Goal: Transaction & Acquisition: Purchase product/service

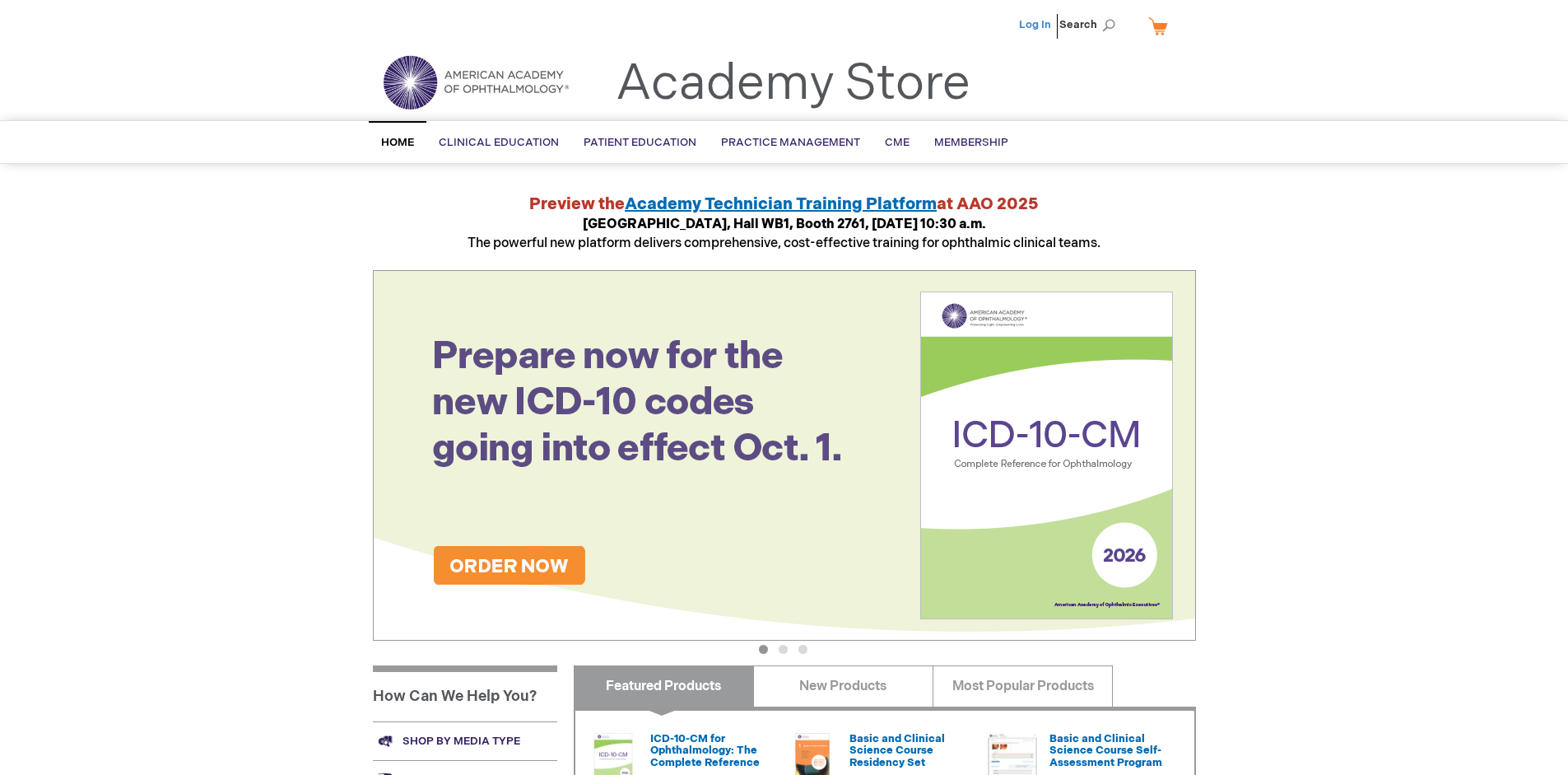
click at [1036, 25] on link "Log In" at bounding box center [1036, 24] width 33 height 13
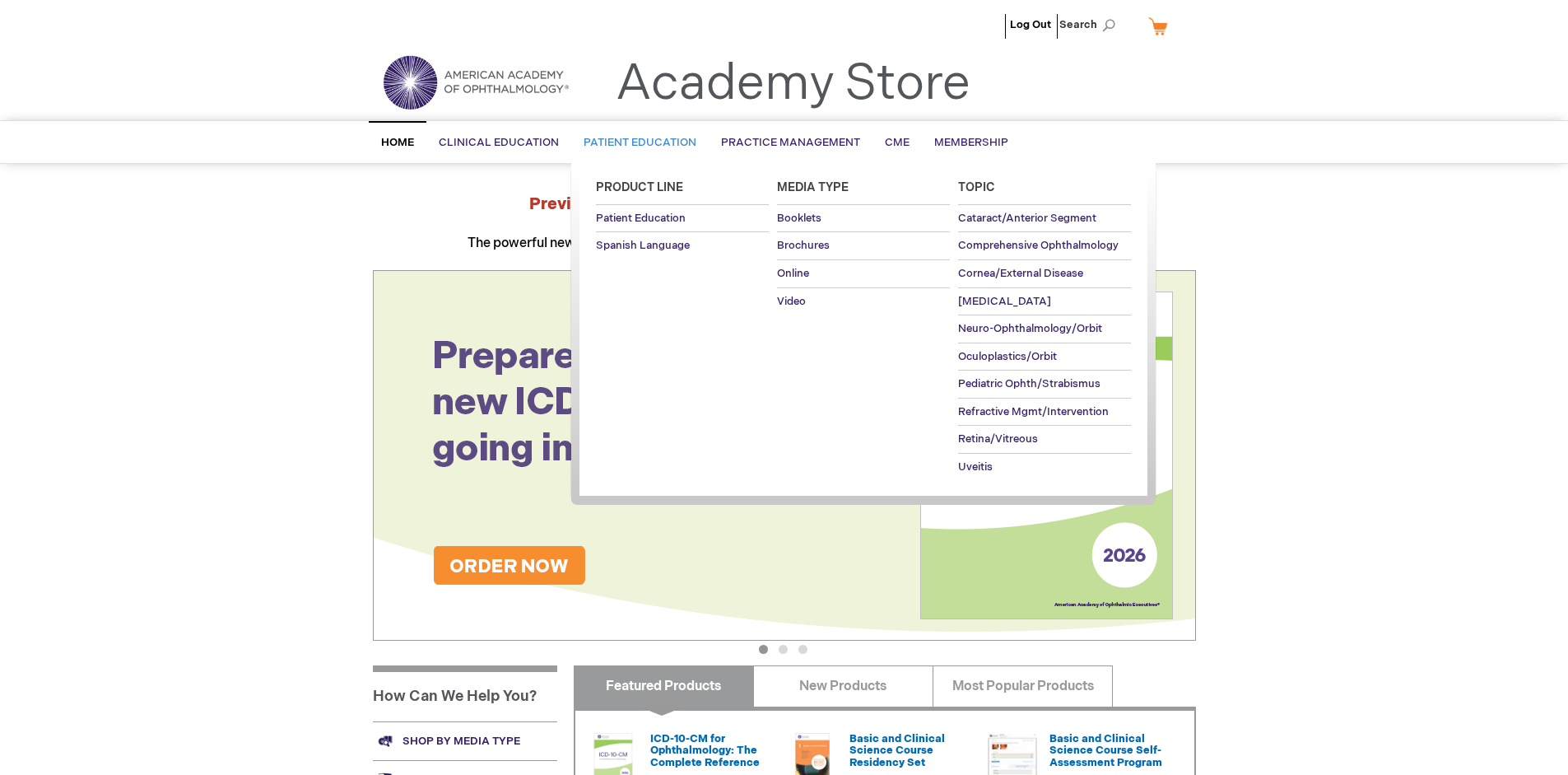
click at [636, 142] on span "Patient Education" at bounding box center [640, 142] width 113 height 13
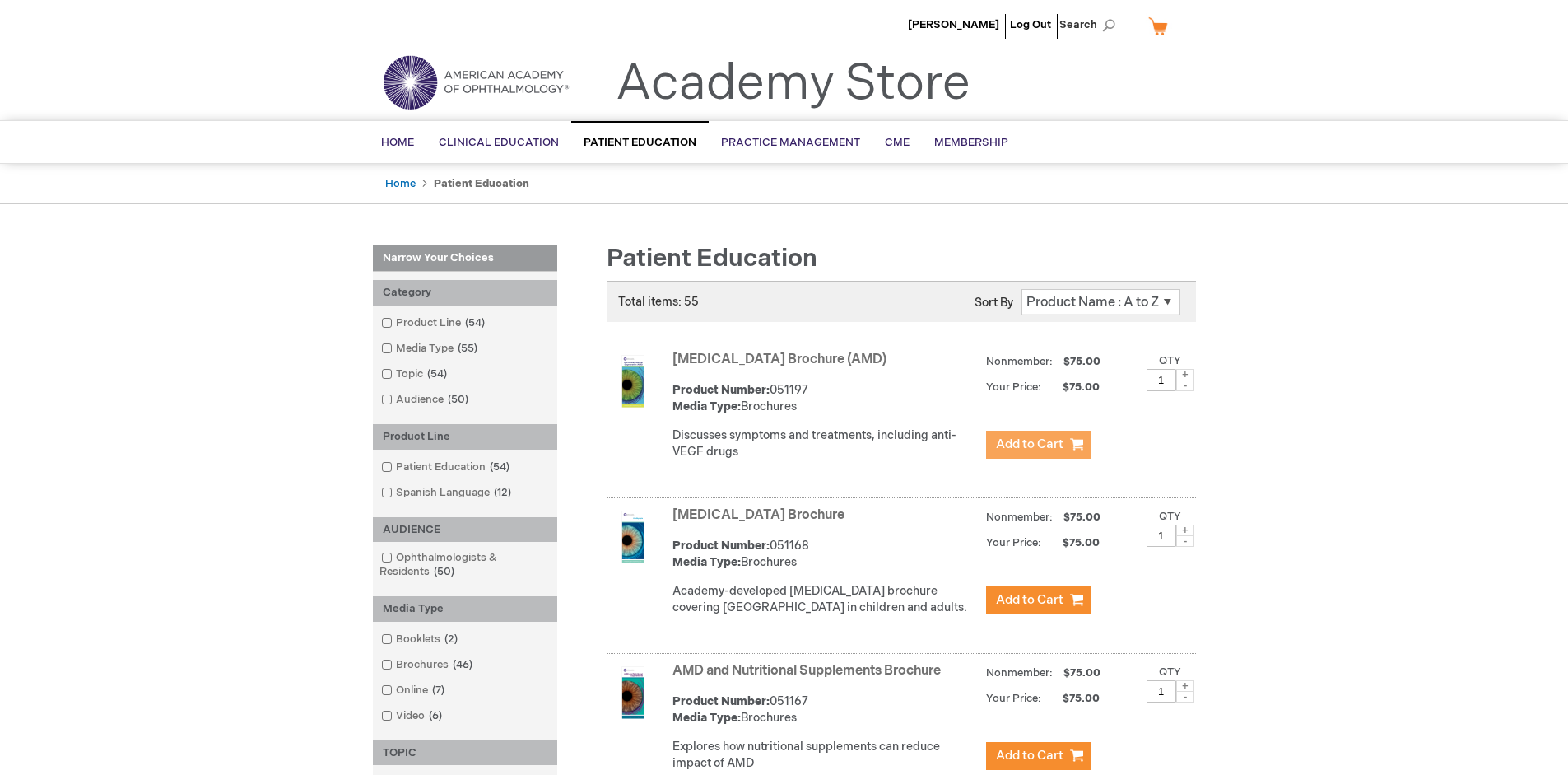
click at [1038, 444] on span "Add to Cart" at bounding box center [1030, 444] width 68 height 15
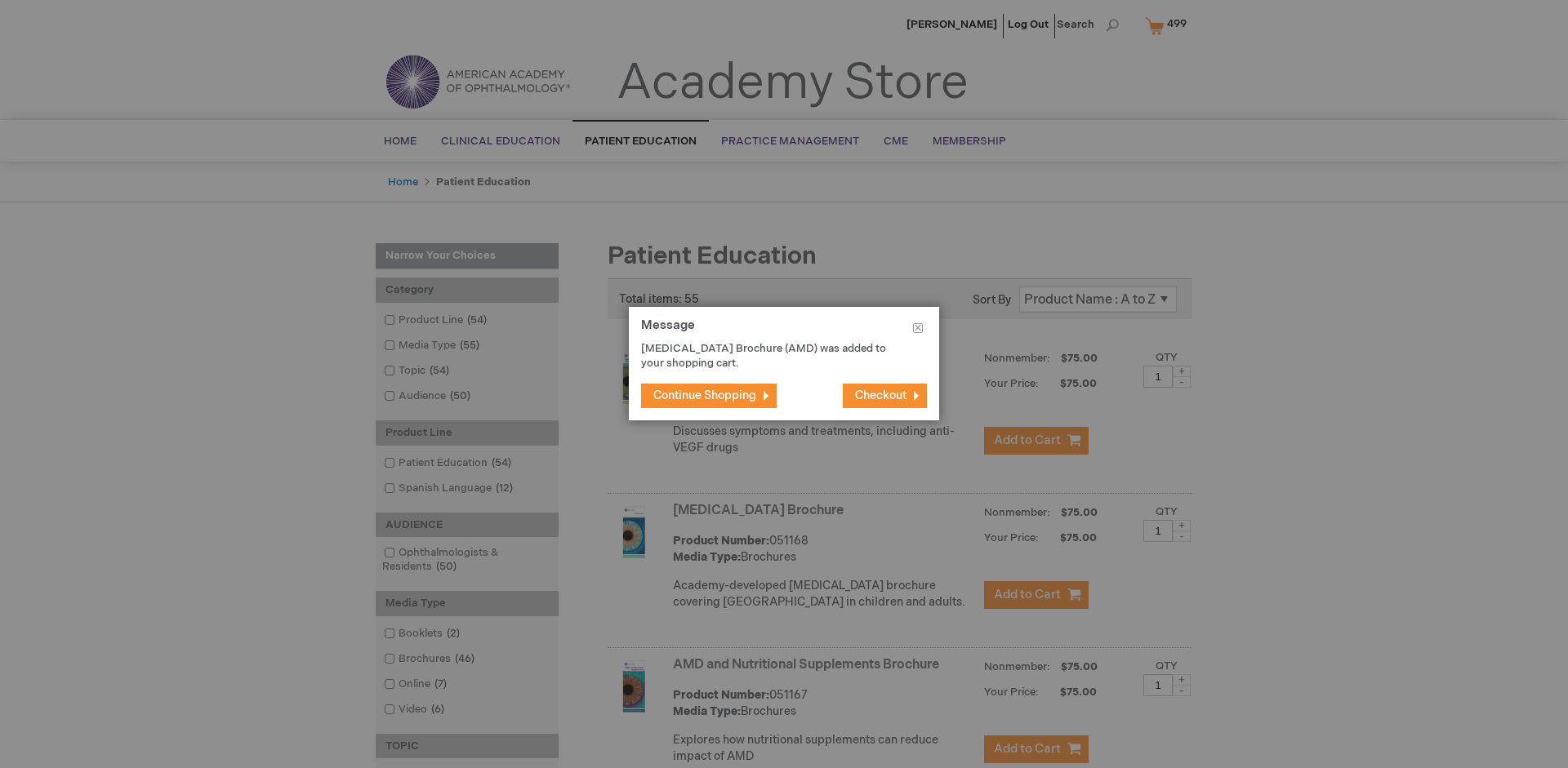
click at [705, 395] on span "Continue Shopping" at bounding box center [705, 395] width 103 height 14
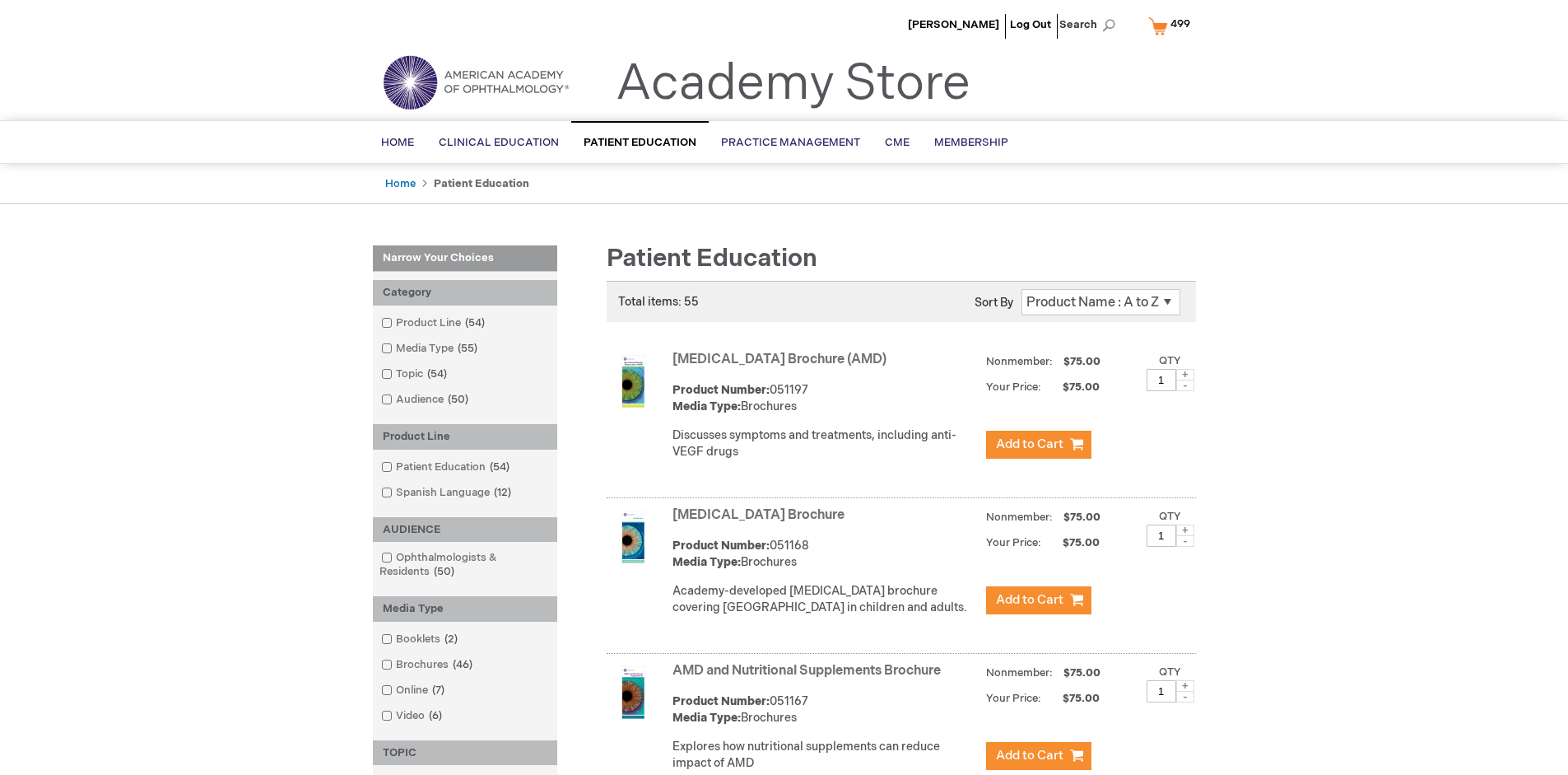
click at [811, 679] on link "AMD and Nutritional Supplements Brochure" at bounding box center [807, 671] width 269 height 15
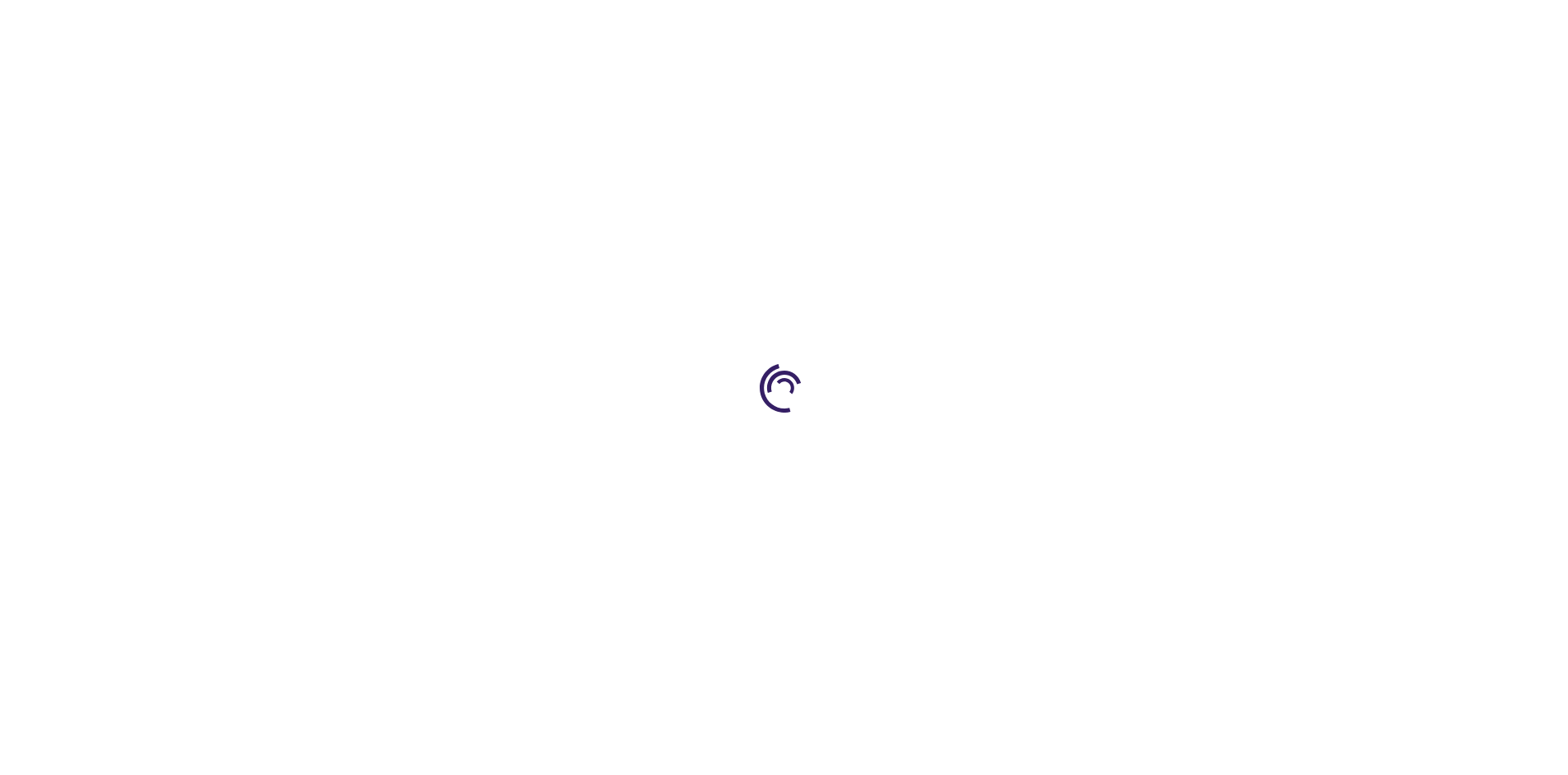
type input "1"
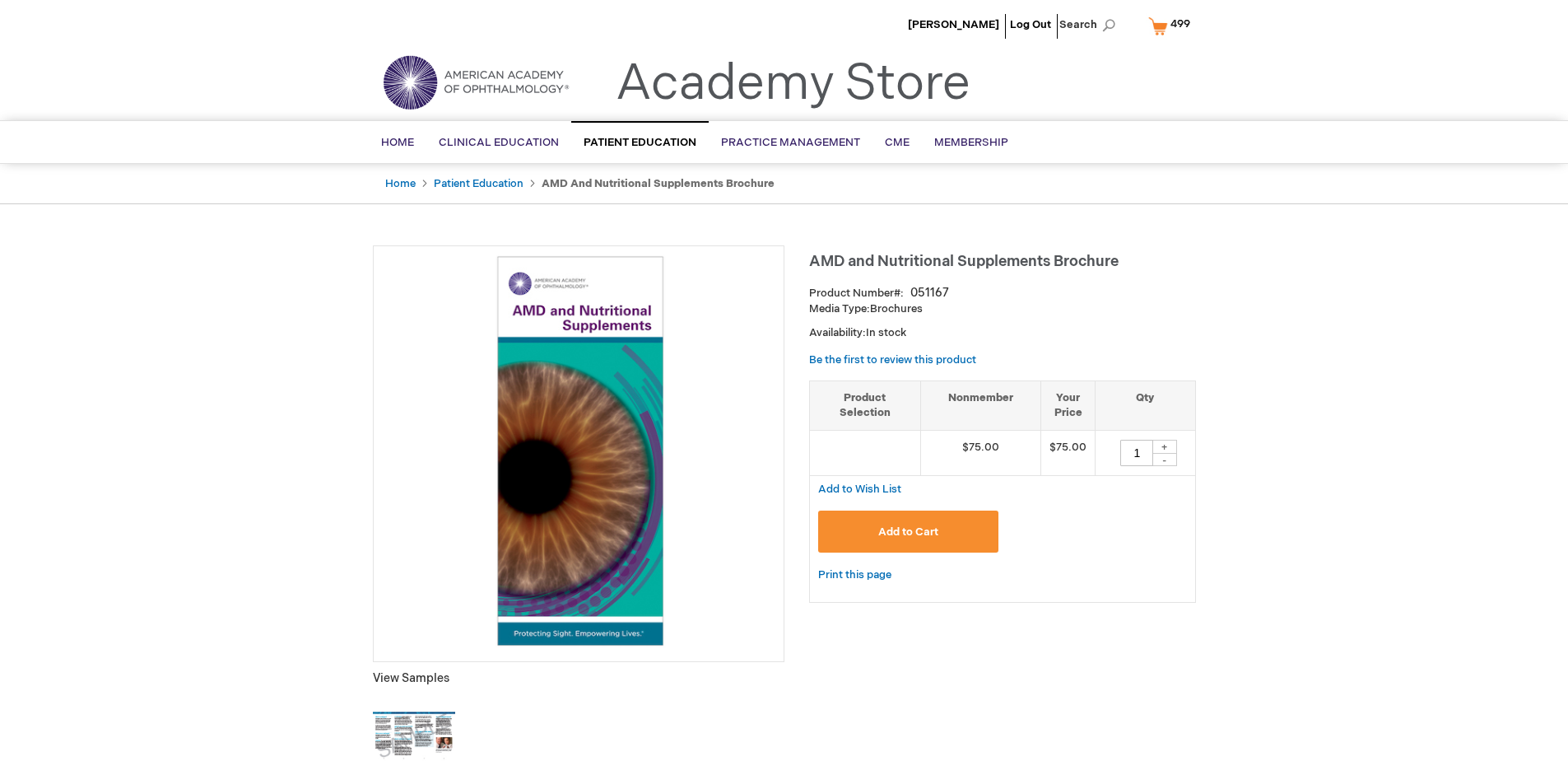
click at [908, 531] on span "Add to Cart" at bounding box center [908, 532] width 60 height 13
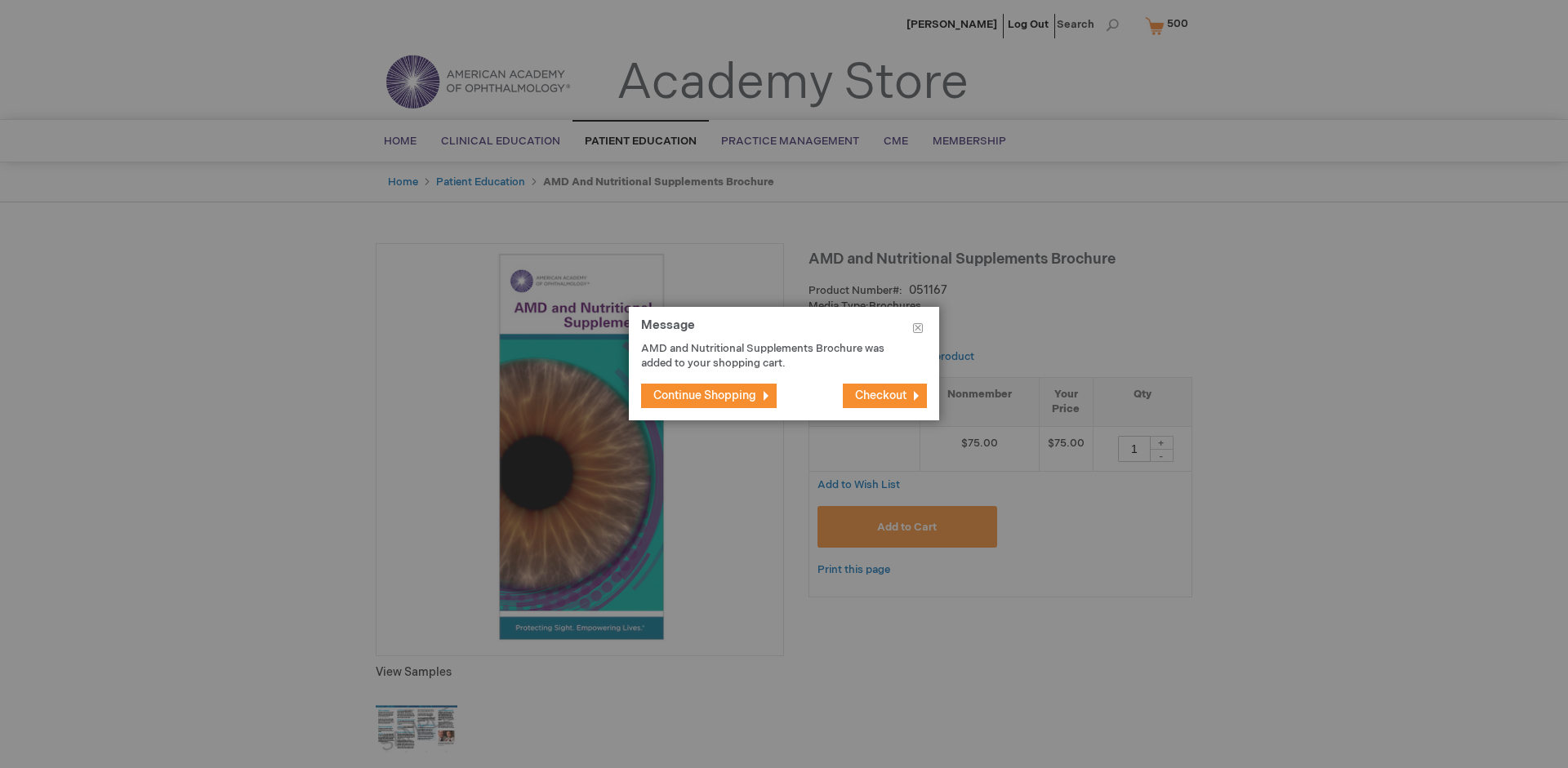
click at [705, 395] on span "Continue Shopping" at bounding box center [705, 395] width 103 height 14
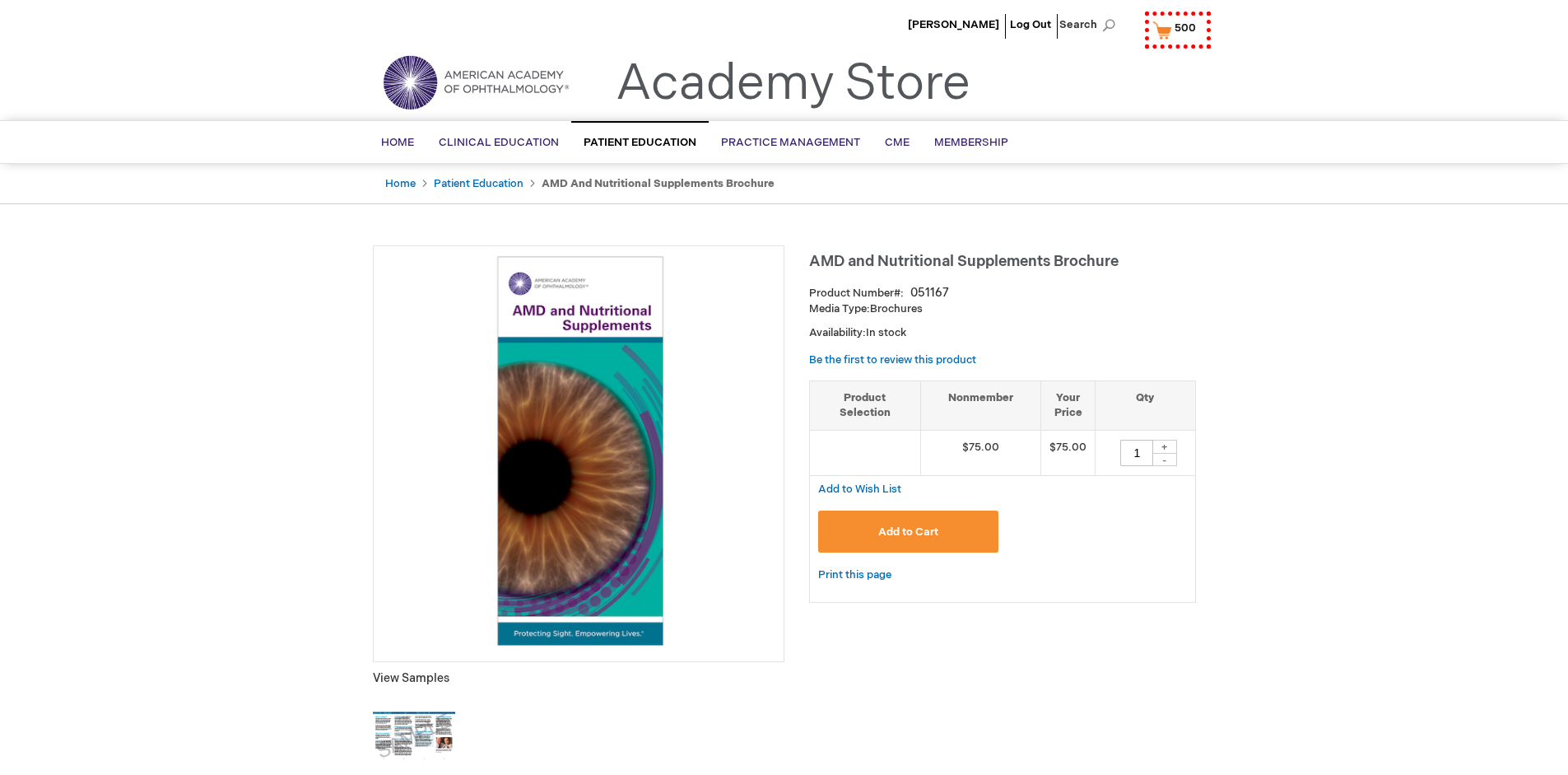
click at [1175, 26] on span "500" at bounding box center [1185, 27] width 21 height 13
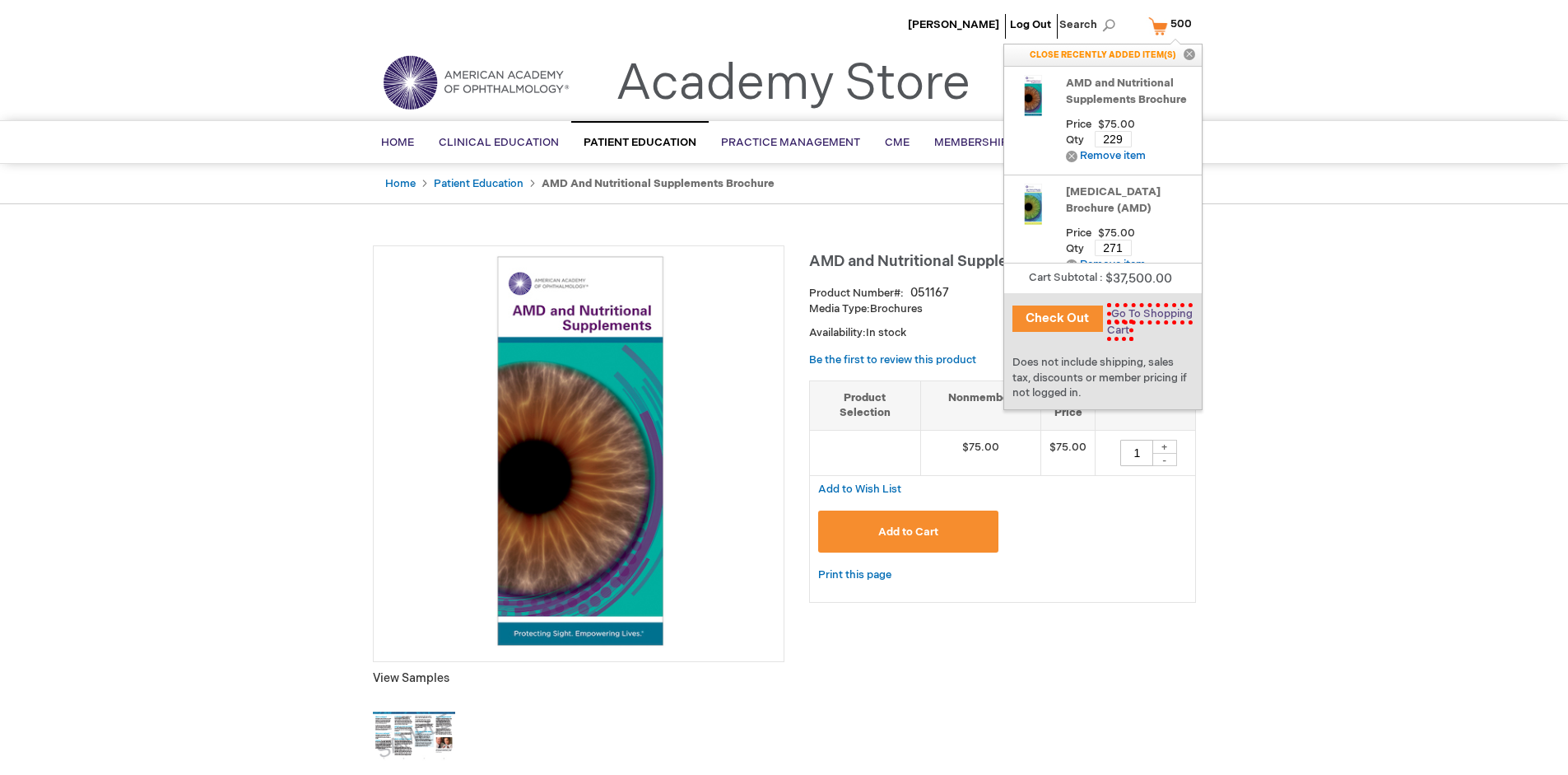
click at [1146, 313] on span "Go To Shopping Cart" at bounding box center [1150, 322] width 86 height 38
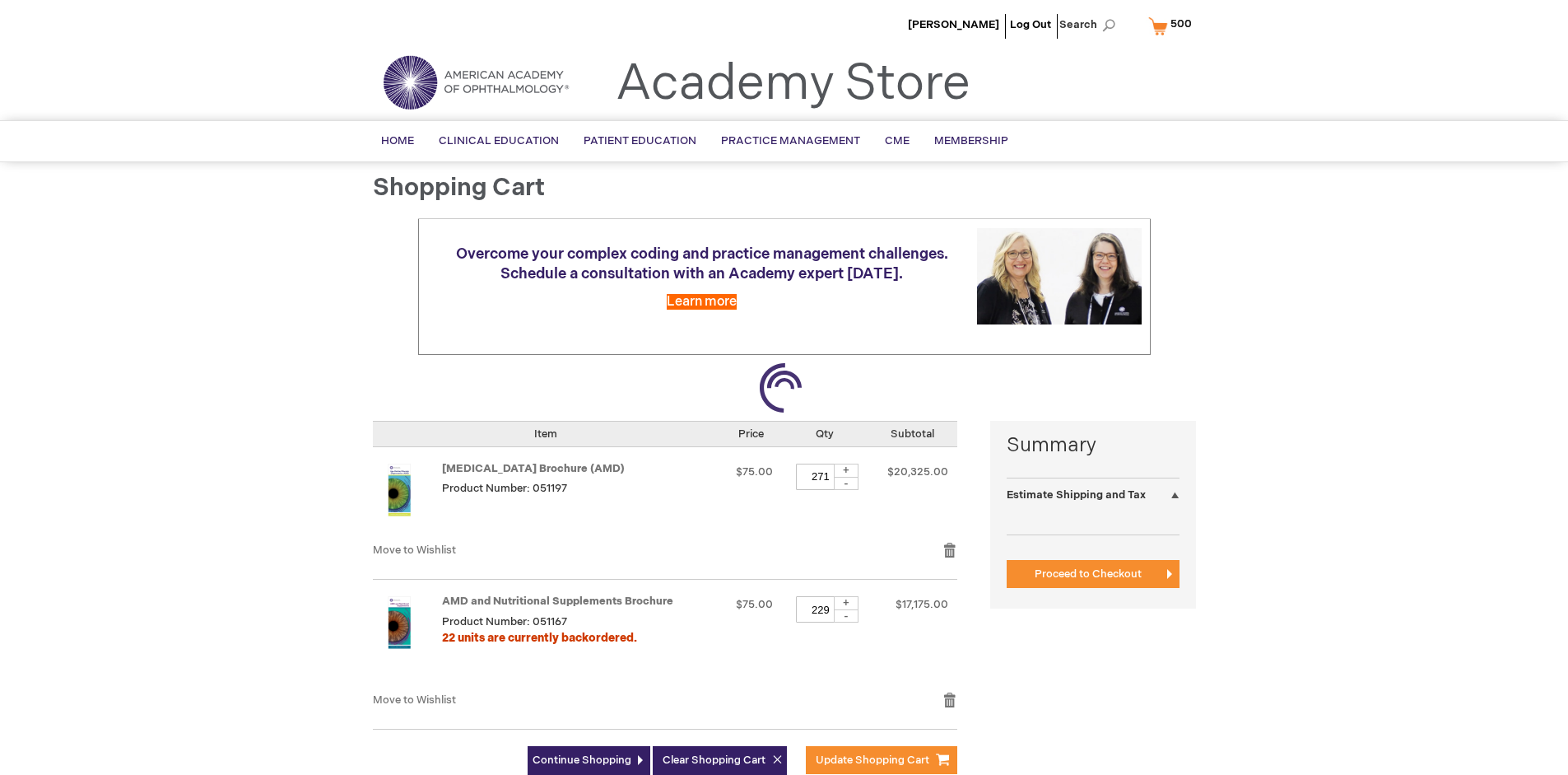
select select "US"
select select "41"
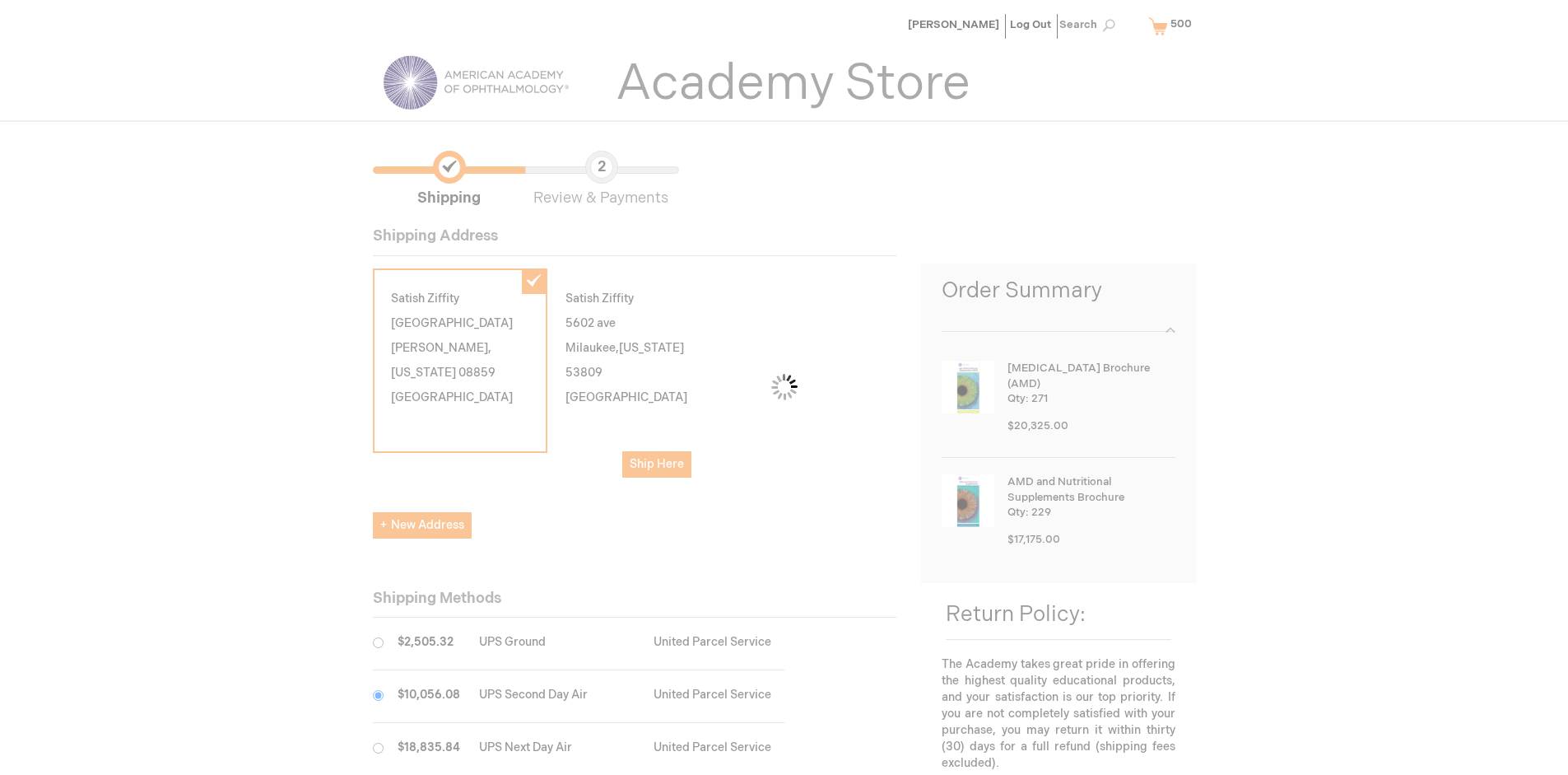
scroll to position [82, 0]
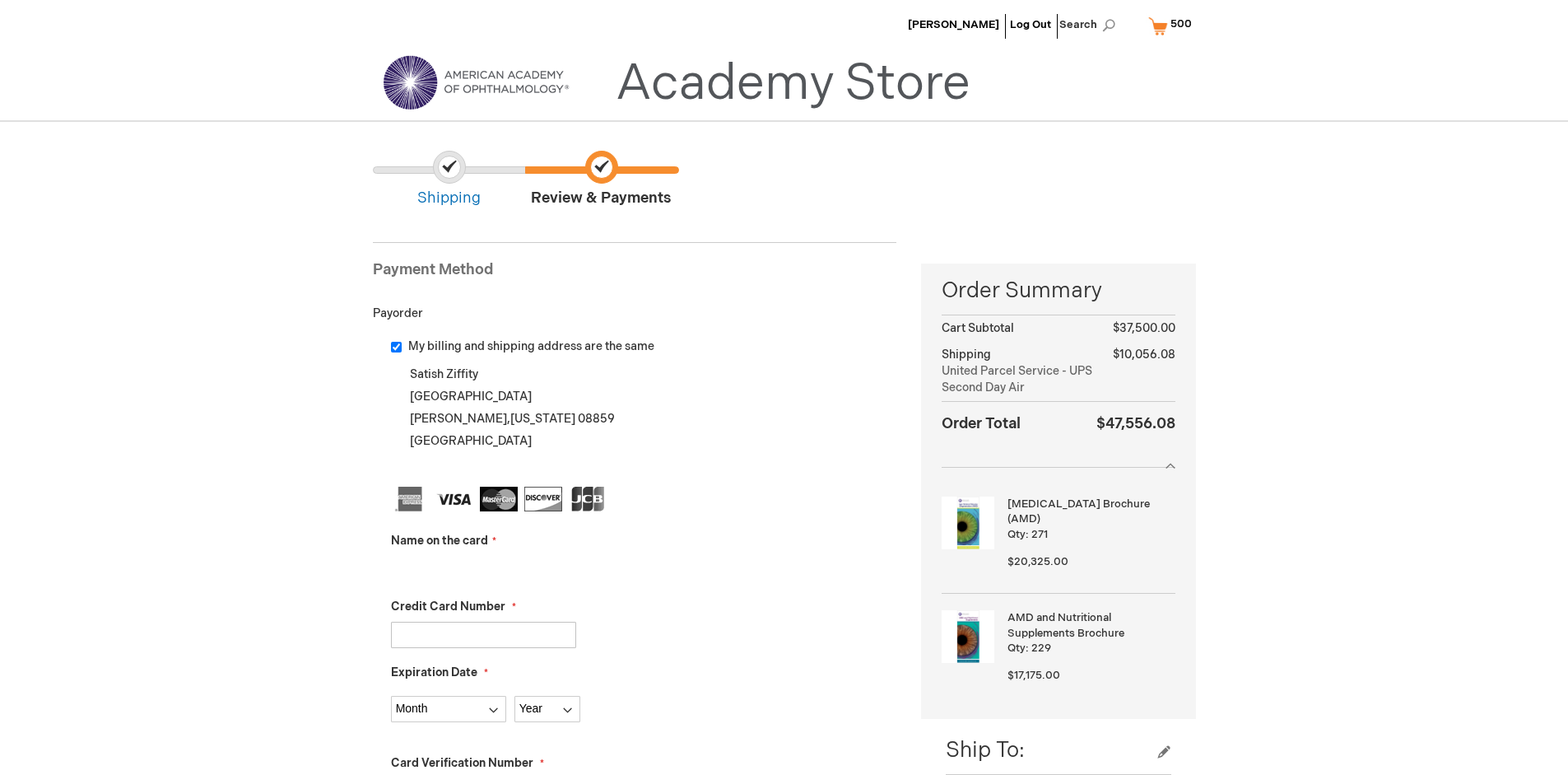
click at [484, 569] on input "Name on the card" at bounding box center [484, 569] width 185 height 27
